Goal: Find specific page/section: Find specific page/section

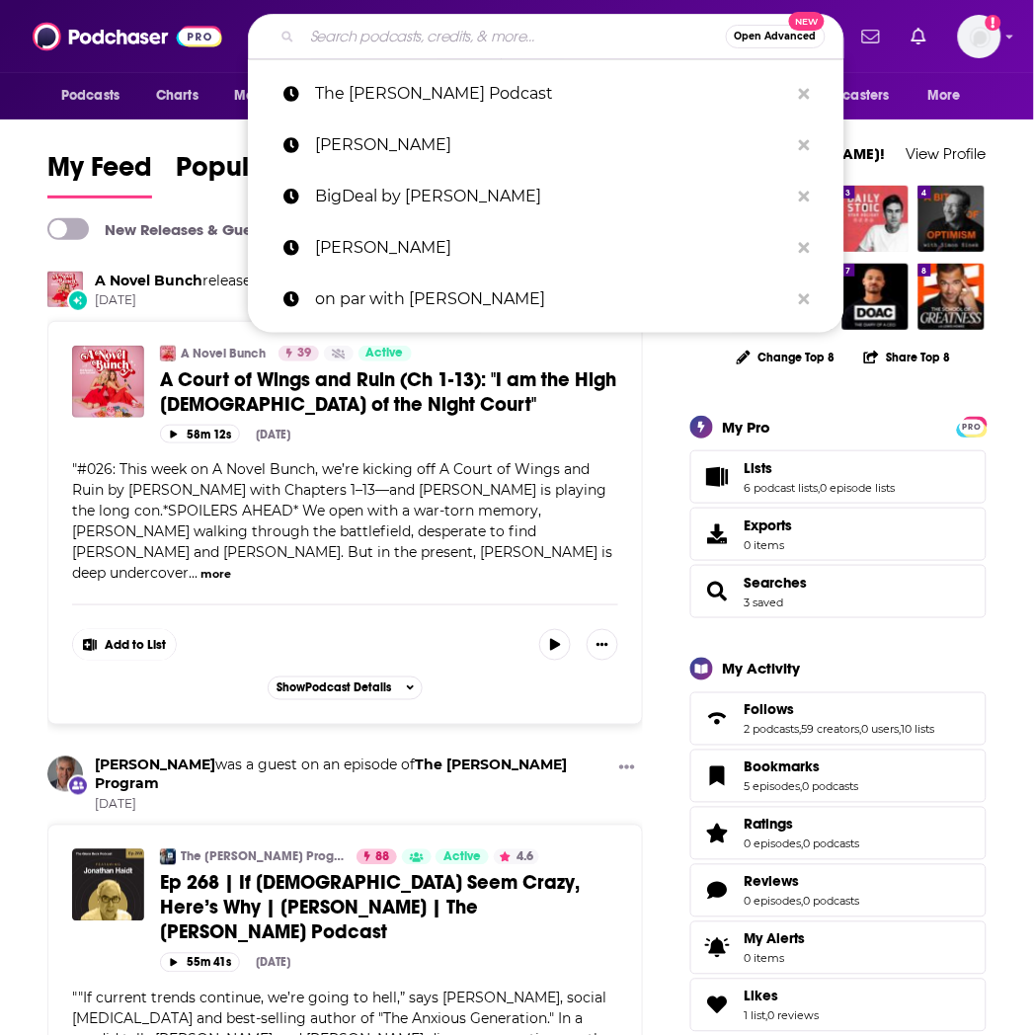
click at [427, 41] on input "Search podcasts, credits, & more..." at bounding box center [514, 37] width 424 height 32
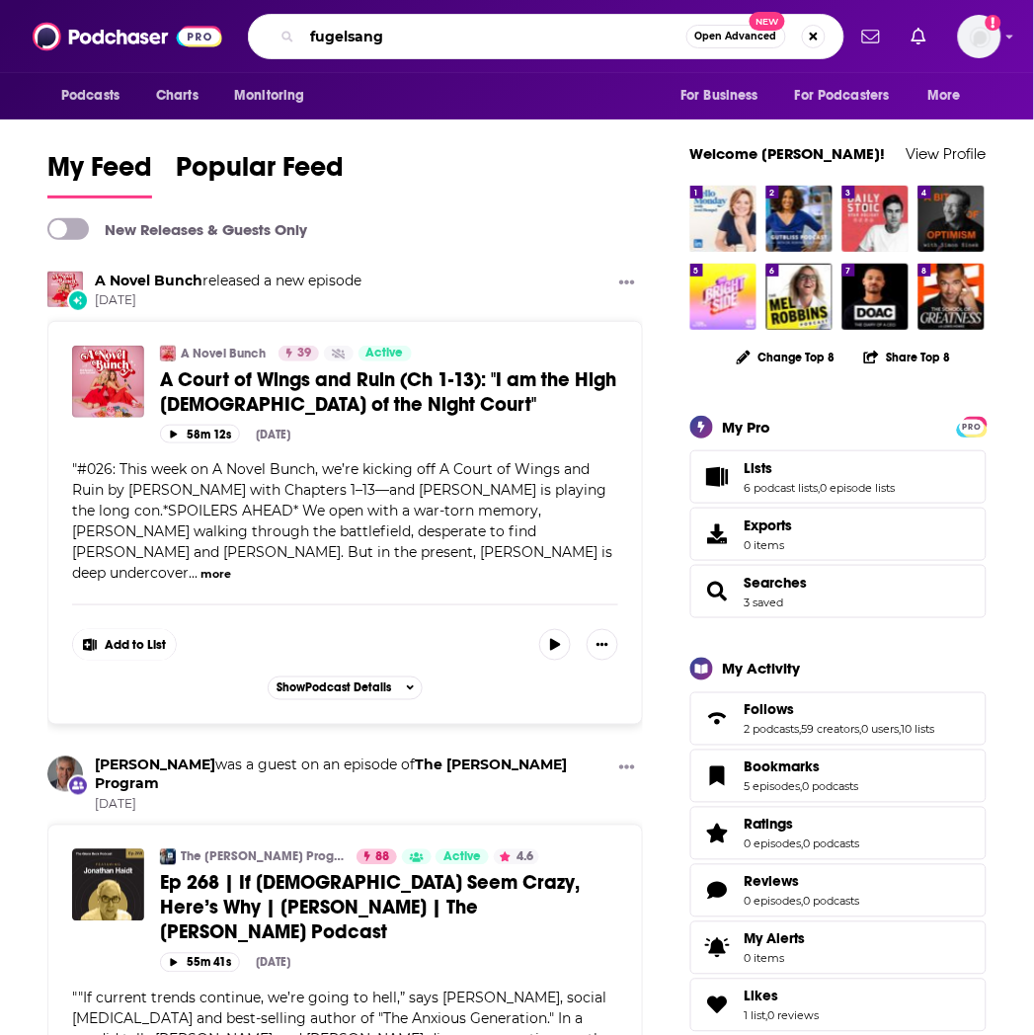
type input "fugelsang"
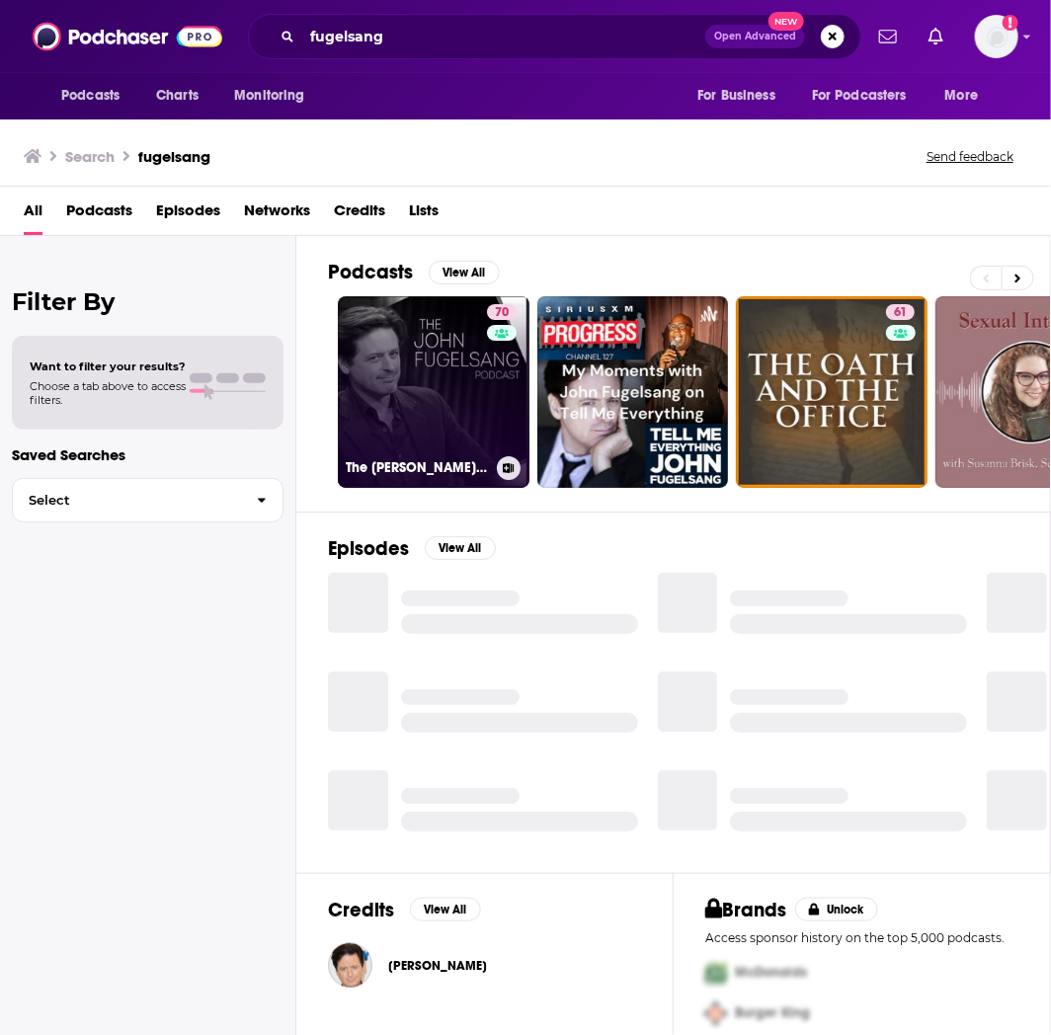
click at [391, 388] on link "70 The John Fugelsang Podcast" at bounding box center [434, 392] width 192 height 192
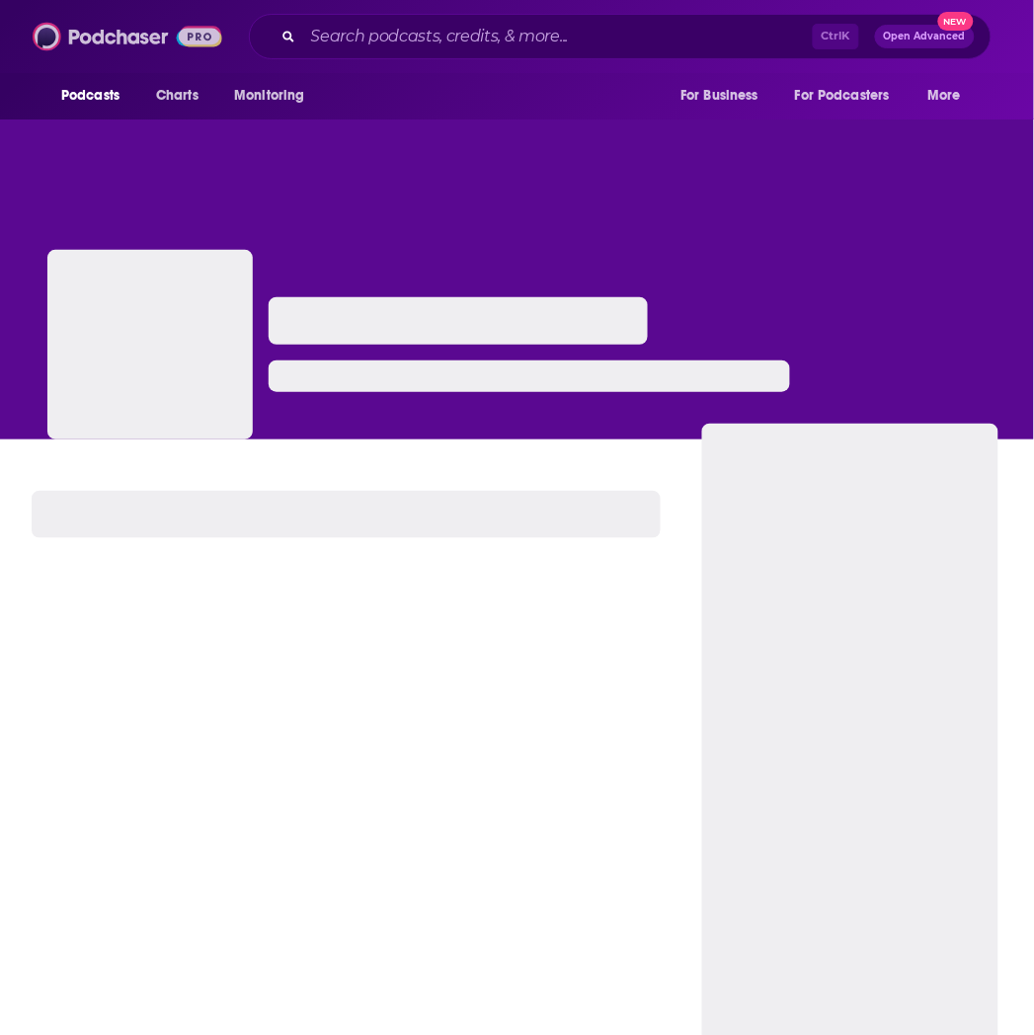
click at [95, 34] on img at bounding box center [128, 37] width 190 height 38
